Goal: Information Seeking & Learning: Find specific fact

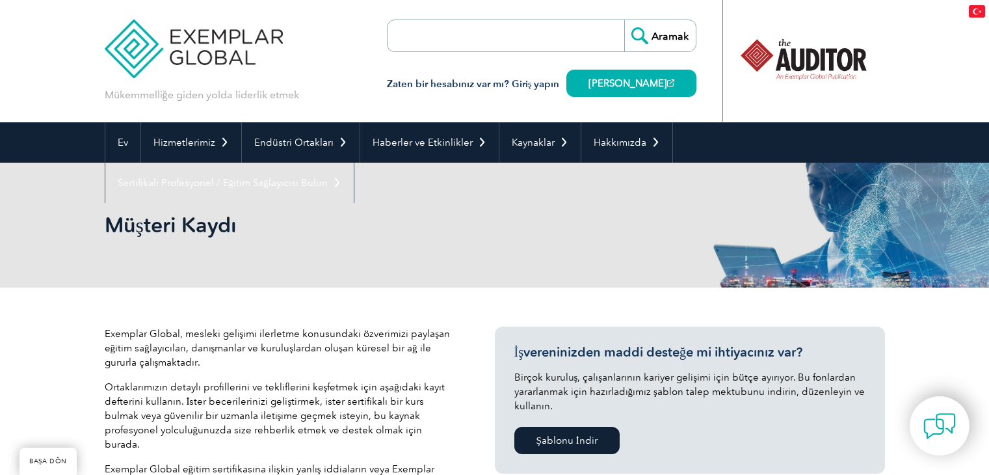
select select "[GEOGRAPHIC_DATA]"
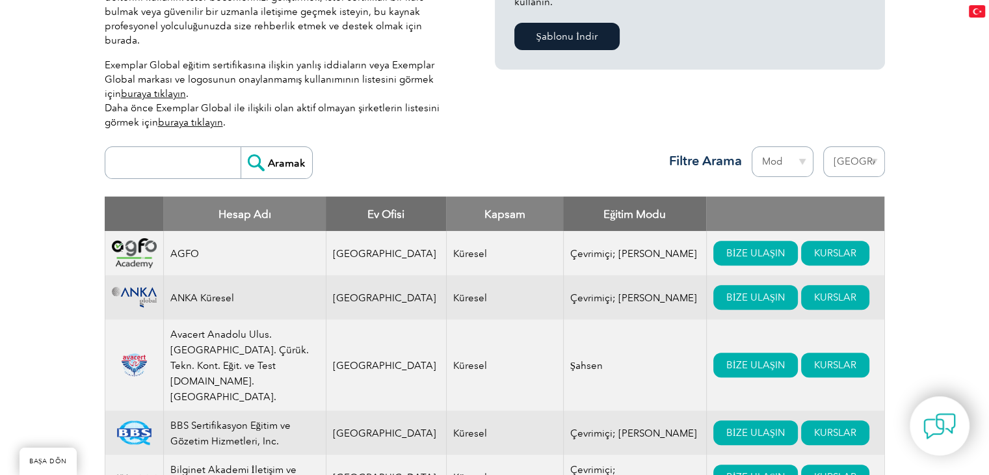
click at [209, 292] on font "ANKA Küresel" at bounding box center [202, 298] width 64 height 12
click at [218, 292] on font "ANKA Küresel" at bounding box center [202, 298] width 64 height 12
click at [229, 329] on font "Avacert Anadolu Ulus. [GEOGRAPHIC_DATA]. Çürük. Tekn. Kont. Eğit. ve Test [DOMA…" at bounding box center [239, 365] width 138 height 74
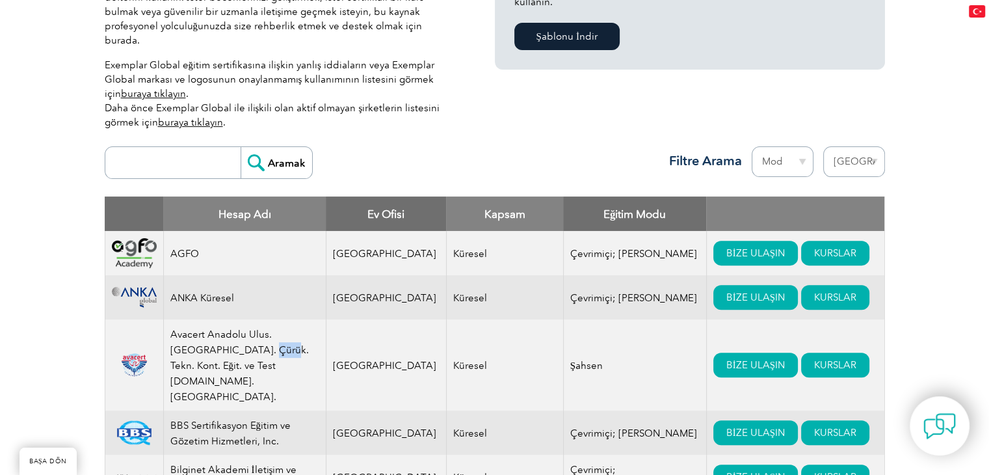
click at [229, 329] on font "Avacert Anadolu Ulus. [GEOGRAPHIC_DATA]. Çürük. Tekn. Kont. Eğit. ve Test [DOMA…" at bounding box center [239, 365] width 138 height 74
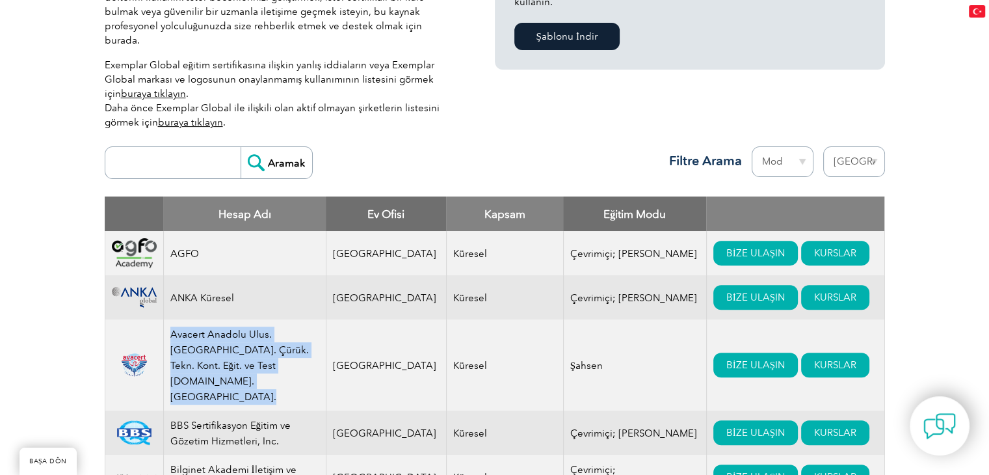
click at [229, 329] on font "Avacert Anadolu Ulus. [GEOGRAPHIC_DATA]. Çürük. Tekn. Kont. Eğit. ve Test [DOMA…" at bounding box center [239, 365] width 138 height 74
click at [237, 328] on font "Avacert Anadolu Ulus. [GEOGRAPHIC_DATA]. Çürük. Tekn. Kont. Eğit. ve Test [DOMA…" at bounding box center [239, 365] width 138 height 74
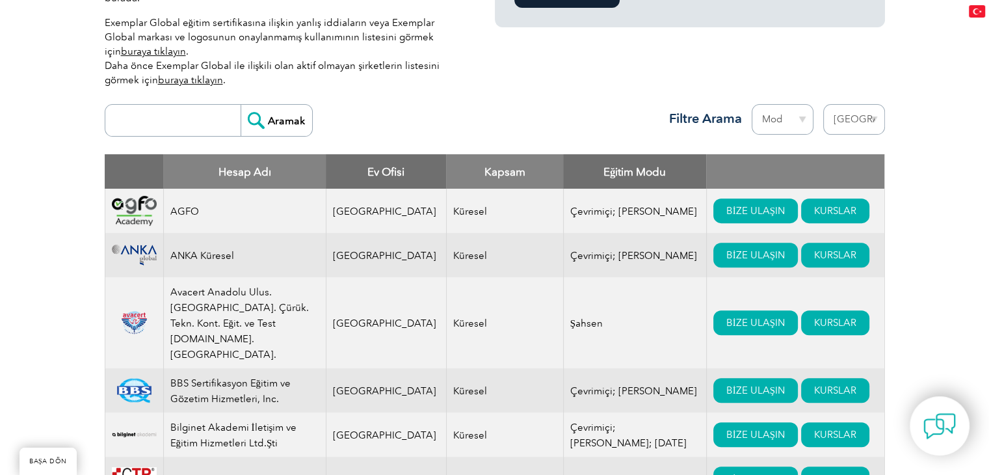
scroll to position [469, 0]
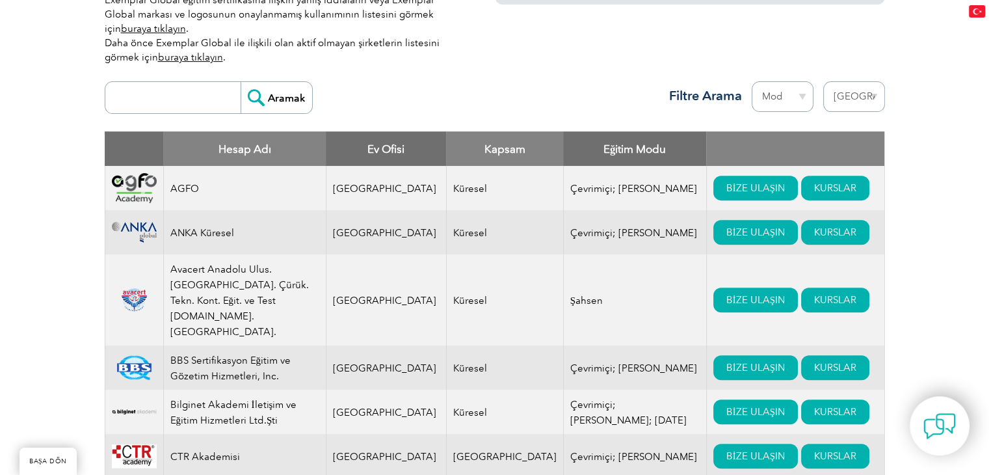
click at [237, 354] on font "BBS Sertifikasyon Eğitim ve Gözetim Hizmetleri, Inc." at bounding box center [230, 367] width 121 height 27
click at [246, 354] on font "BBS Sertifikasyon Eğitim ve Gözetim Hizmetleri, Inc." at bounding box center [230, 367] width 121 height 27
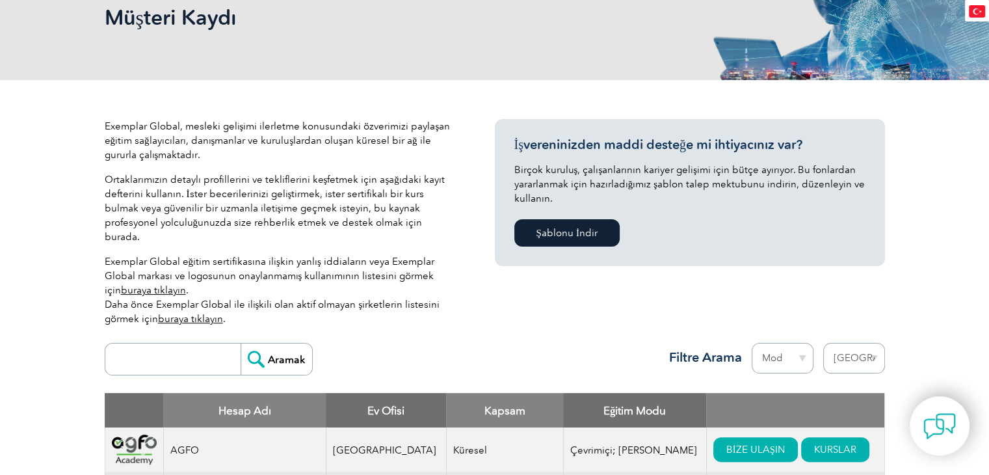
scroll to position [0, 0]
